Goal: Browse casually

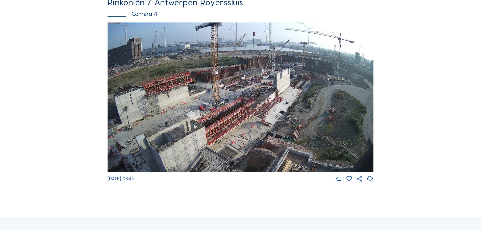
scroll to position [656, 0]
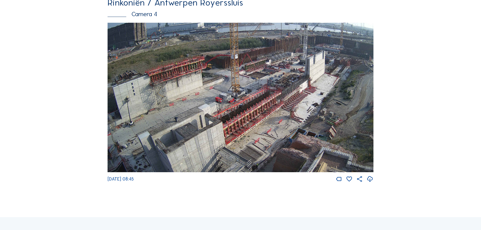
drag, startPoint x: 218, startPoint y: 118, endPoint x: 247, endPoint y: 106, distance: 31.0
click at [247, 106] on img at bounding box center [240, 98] width 266 height 150
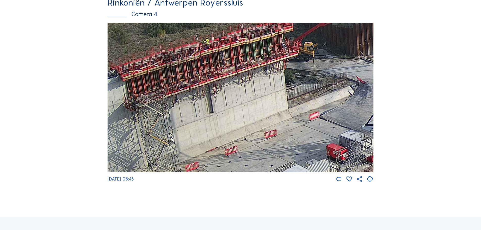
drag, startPoint x: 233, startPoint y: 100, endPoint x: 260, endPoint y: 111, distance: 28.9
click at [260, 111] on img at bounding box center [240, 98] width 266 height 150
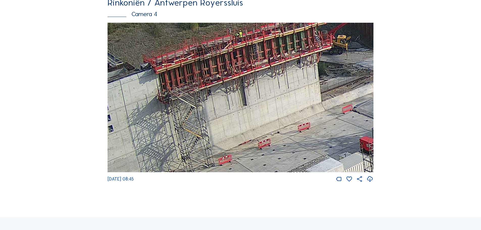
drag, startPoint x: 187, startPoint y: 117, endPoint x: 226, endPoint y: 109, distance: 39.5
click at [226, 109] on img at bounding box center [240, 98] width 266 height 150
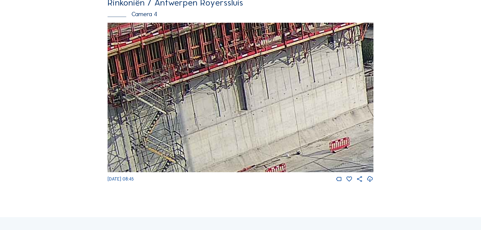
drag, startPoint x: 317, startPoint y: 104, endPoint x: 293, endPoint y: 109, distance: 23.6
click at [293, 109] on img at bounding box center [240, 98] width 266 height 150
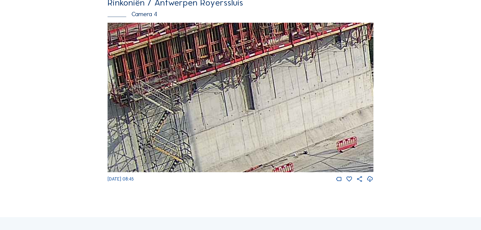
drag, startPoint x: 311, startPoint y: 85, endPoint x: 322, endPoint y: 84, distance: 11.6
click at [322, 84] on img at bounding box center [240, 98] width 266 height 150
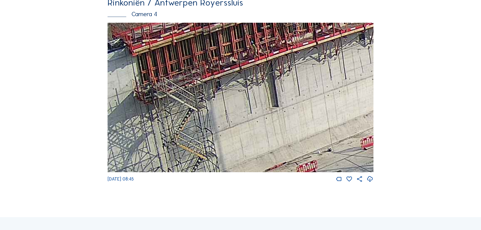
drag, startPoint x: 275, startPoint y: 102, endPoint x: 295, endPoint y: 100, distance: 19.8
click at [295, 100] on img at bounding box center [240, 98] width 266 height 150
drag, startPoint x: 241, startPoint y: 117, endPoint x: 263, endPoint y: 110, distance: 22.2
click at [263, 110] on img at bounding box center [240, 98] width 266 height 150
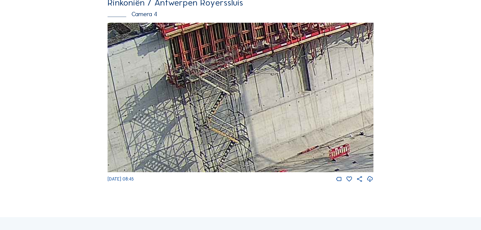
drag, startPoint x: 201, startPoint y: 130, endPoint x: 211, endPoint y: 121, distance: 14.5
click at [211, 121] on img at bounding box center [240, 98] width 266 height 150
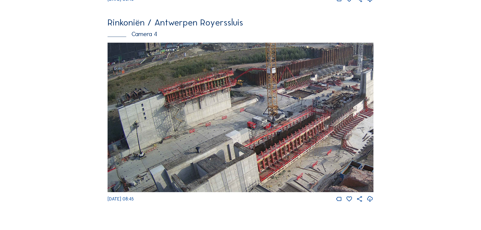
scroll to position [630, 0]
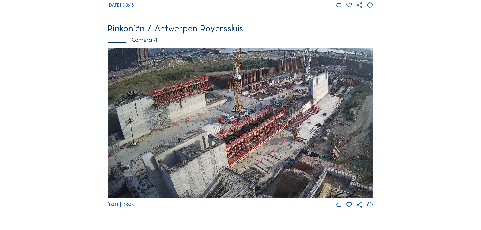
drag, startPoint x: 195, startPoint y: 165, endPoint x: 321, endPoint y: 124, distance: 132.4
click at [321, 124] on img at bounding box center [240, 123] width 266 height 150
drag, startPoint x: 214, startPoint y: 154, endPoint x: 292, endPoint y: 120, distance: 85.9
click at [292, 120] on img at bounding box center [240, 123] width 266 height 150
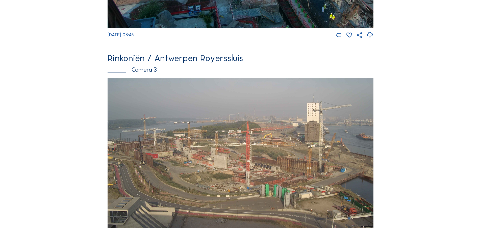
scroll to position [428, 0]
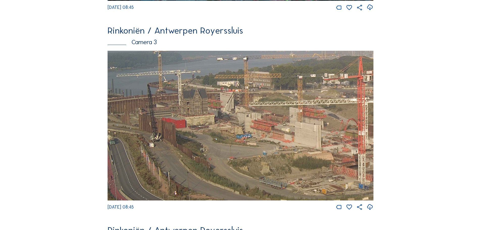
drag, startPoint x: 211, startPoint y: 122, endPoint x: 234, endPoint y: 122, distance: 23.2
click at [234, 122] on img at bounding box center [240, 126] width 266 height 150
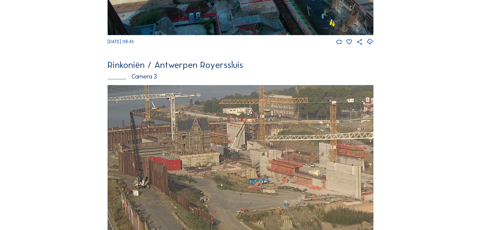
scroll to position [227, 0]
